Goal: Task Accomplishment & Management: Use online tool/utility

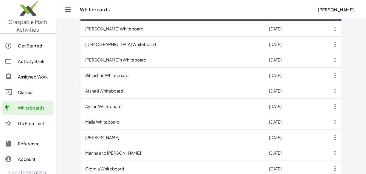
scroll to position [199, 0]
click at [112, 100] on td "Ayaan Whiteboard" at bounding box center [172, 106] width 184 height 15
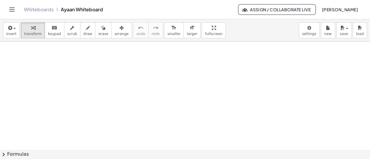
scroll to position [11098, 0]
click at [5, 34] on button "insert" at bounding box center [11, 30] width 17 height 16
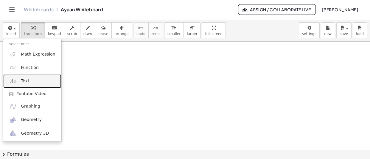
click at [24, 81] on span "Text" at bounding box center [25, 81] width 8 height 6
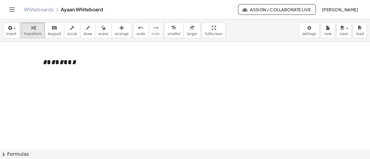
click at [76, 63] on div "**********" at bounding box center [81, 62] width 89 height 21
click at [87, 81] on div "* * * * * * * *" at bounding box center [81, 81] width 77 height 10
click at [65, 81] on span "*" at bounding box center [65, 81] width 5 height 9
click at [97, 80] on div "* * * * * * * *" at bounding box center [81, 81] width 77 height 10
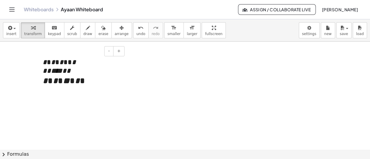
click at [52, 98] on div at bounding box center [81, 99] width 77 height 9
click at [43, 90] on div at bounding box center [81, 90] width 77 height 9
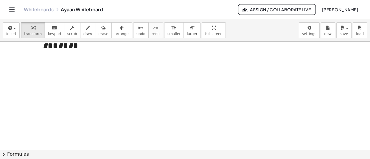
scroll to position [11152, 0]
drag, startPoint x: 76, startPoint y: 49, endPoint x: 37, endPoint y: 50, distance: 39.0
click at [37, 50] on div "**********" at bounding box center [81, 39] width 89 height 82
click at [80, 46] on div "* * * * * * *" at bounding box center [81, 45] width 77 height 10
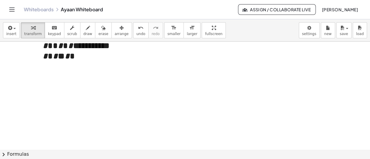
click at [107, 47] on span "**********" at bounding box center [91, 45] width 37 height 9
click at [86, 55] on div "* * * * * * ********* * * * * * * *" at bounding box center [81, 56] width 77 height 10
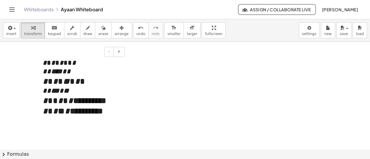
scroll to position [11111, 0]
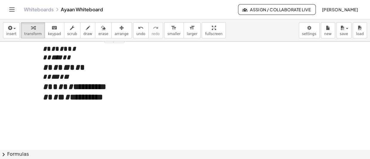
click at [78, 49] on div "**********" at bounding box center [81, 85] width 89 height 92
click at [81, 58] on div "* * * * * * * *" at bounding box center [81, 57] width 77 height 9
click at [85, 69] on div "* * * * * * * *" at bounding box center [81, 67] width 77 height 10
click at [88, 77] on div "* * * * * * * *" at bounding box center [81, 77] width 77 height 9
click at [82, 90] on span "**********" at bounding box center [89, 86] width 33 height 9
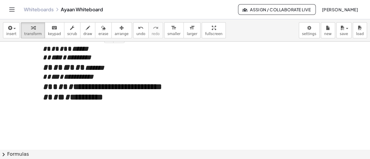
click at [82, 100] on span "**********" at bounding box center [86, 97] width 33 height 9
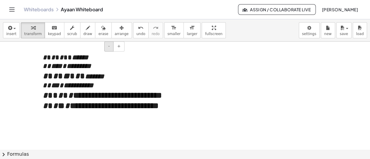
scroll to position [11102, 0]
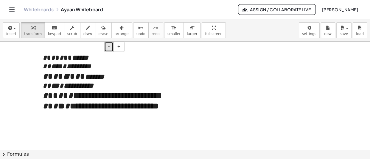
click at [109, 44] on span "-" at bounding box center [108, 46] width 1 height 5
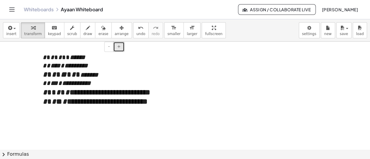
click at [118, 46] on span "+" at bounding box center [119, 46] width 4 height 5
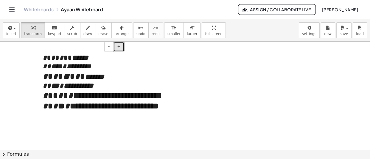
click at [118, 46] on span "+" at bounding box center [119, 46] width 4 height 5
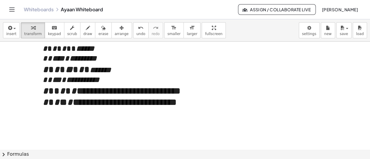
scroll to position [11111, 0]
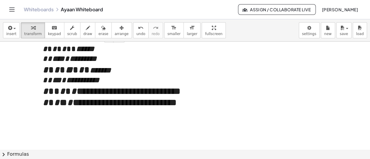
click at [177, 107] on span "**********" at bounding box center [125, 103] width 104 height 10
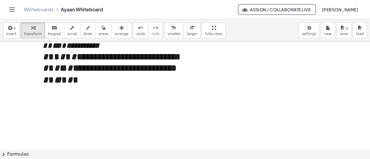
scroll to position [11164, 0]
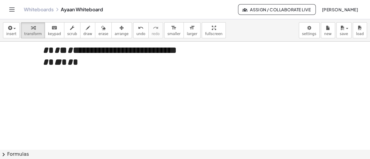
click at [61, 67] on span "*" at bounding box center [61, 62] width 0 height 10
click at [91, 63] on div "* * * * * * * ********* * * * * * * *" at bounding box center [81, 62] width 77 height 12
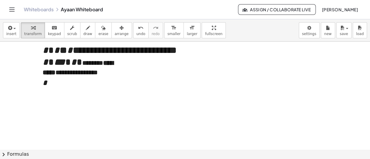
click at [82, 64] on div "**********" at bounding box center [81, 67] width 77 height 22
click at [54, 87] on div "**********" at bounding box center [81, 52] width 89 height 132
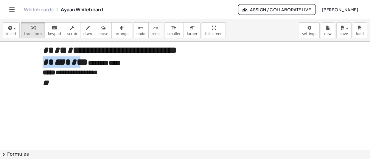
drag, startPoint x: 43, startPoint y: 66, endPoint x: 79, endPoint y: 65, distance: 35.7
click at [79, 65] on span "* * * * * * ***" at bounding box center [65, 62] width 45 height 10
copy span "* * * * * * *"
click at [54, 98] on div at bounding box center [81, 94] width 77 height 12
click at [45, 96] on div at bounding box center [81, 94] width 77 height 12
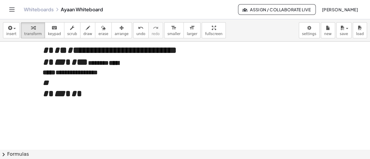
click at [61, 98] on span "*" at bounding box center [59, 94] width 11 height 10
click at [97, 93] on div "* * * ** * *" at bounding box center [81, 94] width 77 height 12
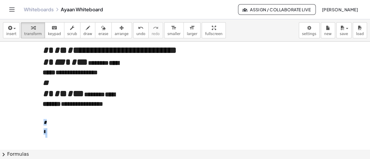
drag, startPoint x: 57, startPoint y: 130, endPoint x: 41, endPoint y: 124, distance: 16.9
click at [41, 124] on div "**********" at bounding box center [81, 71] width 89 height 171
click at [71, 116] on div "**********" at bounding box center [81, 103] width 77 height 31
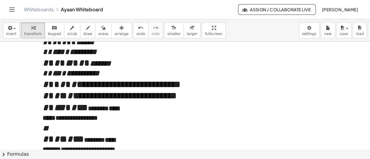
scroll to position [11118, 0]
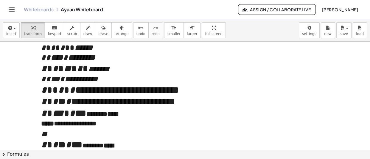
scroll to position [11111, 1]
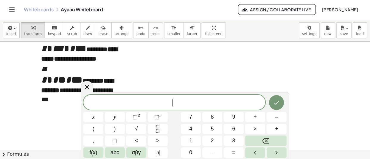
scroll to position [11263, 1]
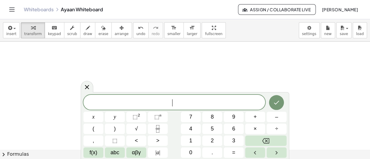
click at [156, 107] on div "​" at bounding box center [174, 102] width 182 height 15
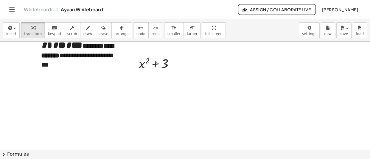
scroll to position [11208, 1]
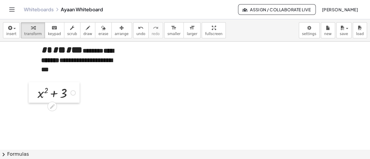
drag, startPoint x: 138, startPoint y: 71, endPoint x: 42, endPoint y: 96, distance: 98.9
click at [38, 96] on div at bounding box center [33, 92] width 9 height 21
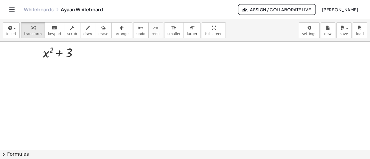
scroll to position [11253, 1]
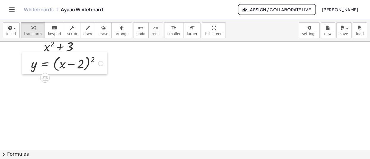
drag, startPoint x: 94, startPoint y: 115, endPoint x: 26, endPoint y: 66, distance: 83.0
click at [26, 66] on div at bounding box center [26, 63] width 9 height 22
drag, startPoint x: 134, startPoint y: 125, endPoint x: 43, endPoint y: 83, distance: 100.1
click at [43, 83] on div at bounding box center [39, 84] width 9 height 21
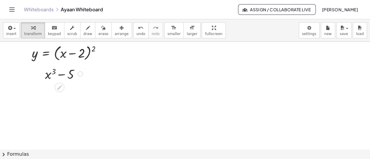
scroll to position [11265, 0]
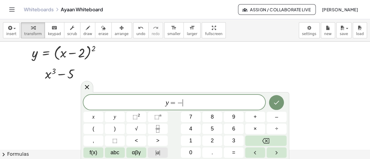
click at [160, 156] on button "| a |" at bounding box center [158, 153] width 20 height 10
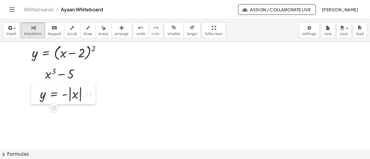
drag, startPoint x: 153, startPoint y: 124, endPoint x: 35, endPoint y: 93, distance: 121.5
click at [35, 93] on div at bounding box center [35, 94] width 9 height 22
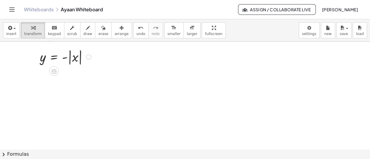
scroll to position [11302, 0]
click at [86, 25] on icon "button" at bounding box center [88, 27] width 4 height 7
click at [0, 0] on div at bounding box center [0, 0] width 0 height 0
click at [28, 27] on div "button" at bounding box center [33, 27] width 18 height 7
click at [87, 33] on button "draw" at bounding box center [87, 30] width 15 height 16
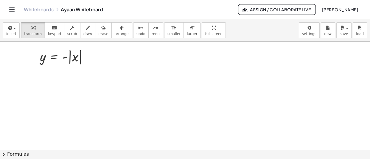
click at [0, 0] on div at bounding box center [0, 0] width 0 height 0
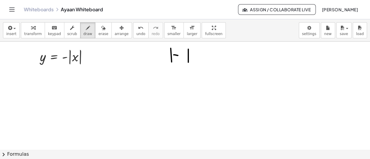
drag, startPoint x: 174, startPoint y: 55, endPoint x: 178, endPoint y: 55, distance: 4.2
drag, startPoint x: 178, startPoint y: 51, endPoint x: 183, endPoint y: 60, distance: 10.0
drag, startPoint x: 193, startPoint y: 56, endPoint x: 197, endPoint y: 55, distance: 3.6
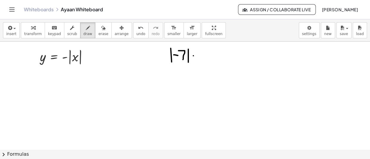
drag, startPoint x: 194, startPoint y: 57, endPoint x: 199, endPoint y: 57, distance: 5.7
drag, startPoint x: 205, startPoint y: 49, endPoint x: 211, endPoint y: 58, distance: 10.7
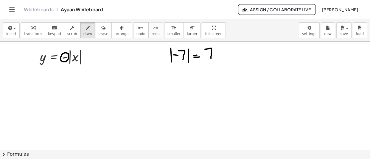
click at [101, 28] on icon "button" at bounding box center [103, 27] width 4 height 7
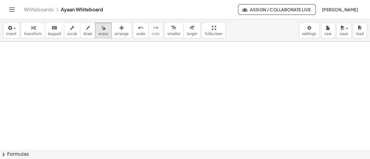
scroll to position [11326, 0]
click at [31, 29] on icon "button" at bounding box center [33, 27] width 4 height 7
click at [7, 29] on icon "button" at bounding box center [9, 27] width 5 height 7
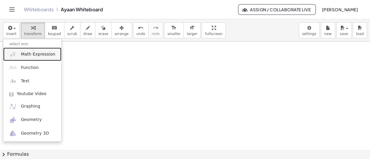
click at [40, 54] on span "Math Expression" at bounding box center [38, 55] width 34 height 6
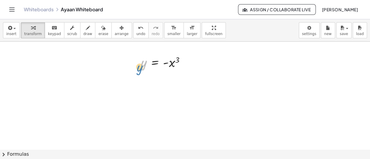
drag, startPoint x: 141, startPoint y: 65, endPoint x: 138, endPoint y: 68, distance: 4.6
click at [138, 68] on div "y y = - x 3" at bounding box center [162, 62] width 60 height 20
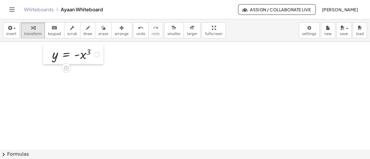
drag, startPoint x: 136, startPoint y: 63, endPoint x: 47, endPoint y: 55, distance: 89.4
click at [47, 55] on div at bounding box center [47, 54] width 9 height 20
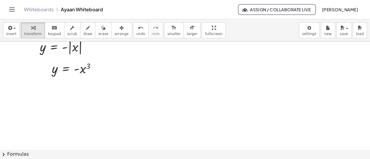
scroll to position [11321, 0]
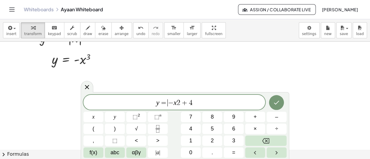
click at [170, 103] on span "−" at bounding box center [171, 102] width 6 height 7
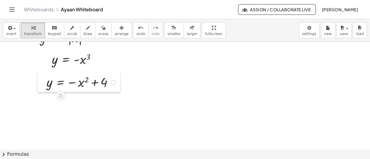
drag, startPoint x: 131, startPoint y: 111, endPoint x: 35, endPoint y: 90, distance: 98.3
click at [38, 90] on div at bounding box center [42, 82] width 9 height 20
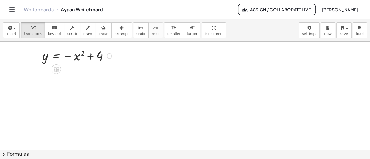
scroll to position [11348, 0]
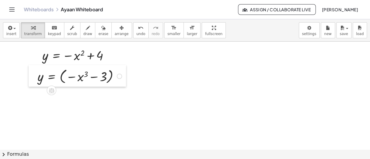
drag, startPoint x: 144, startPoint y: 119, endPoint x: 32, endPoint y: 82, distance: 118.4
click at [32, 82] on div at bounding box center [33, 76] width 9 height 22
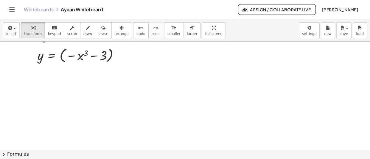
scroll to position [11369, 0]
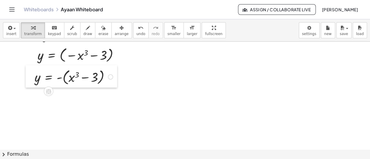
drag, startPoint x: 127, startPoint y: 110, endPoint x: 32, endPoint y: 80, distance: 99.0
click at [32, 80] on div at bounding box center [30, 76] width 9 height 22
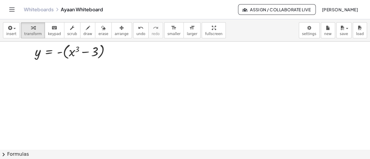
scroll to position [11394, 0]
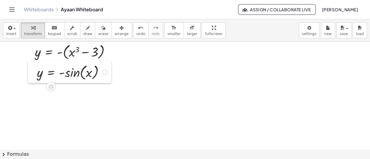
drag, startPoint x: 120, startPoint y: 91, endPoint x: 28, endPoint y: 74, distance: 93.4
click at [28, 74] on div at bounding box center [32, 72] width 9 height 22
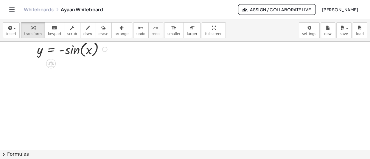
scroll to position [11418, 0]
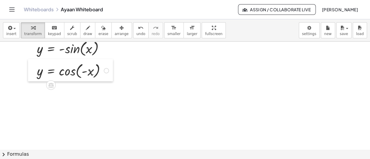
drag, startPoint x: 171, startPoint y: 104, endPoint x: 35, endPoint y: 71, distance: 139.7
click at [35, 71] on div at bounding box center [32, 70] width 9 height 22
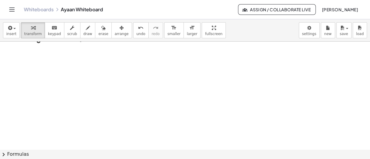
scroll to position [11454, 0]
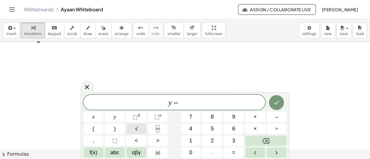
click at [140, 125] on button "√" at bounding box center [136, 129] width 20 height 10
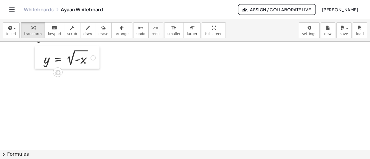
drag, startPoint x: 141, startPoint y: 93, endPoint x: 42, endPoint y: 58, distance: 104.3
click at [42, 58] on div at bounding box center [39, 57] width 9 height 22
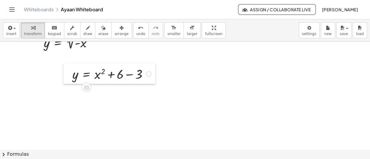
drag, startPoint x: 149, startPoint y: 116, endPoint x: 33, endPoint y: 69, distance: 125.0
click at [63, 69] on div at bounding box center [67, 73] width 9 height 21
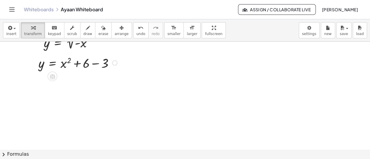
scroll to position [11484, 0]
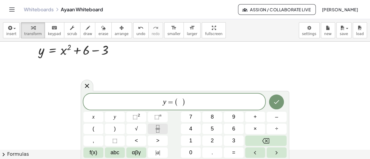
click at [158, 129] on icon "Fraction" at bounding box center [157, 128] width 7 height 7
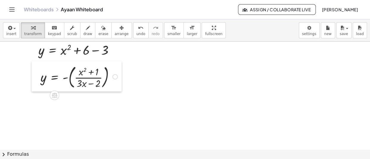
drag, startPoint x: 114, startPoint y: 122, endPoint x: 39, endPoint y: 80, distance: 86.3
click at [39, 80] on div at bounding box center [36, 76] width 9 height 30
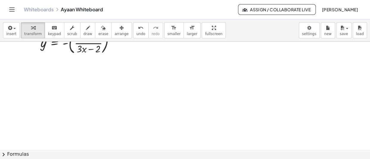
scroll to position [11538, 0]
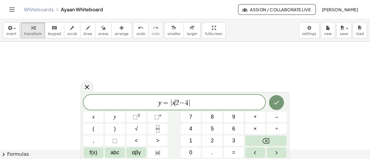
click at [176, 102] on span "2" at bounding box center [177, 102] width 4 height 7
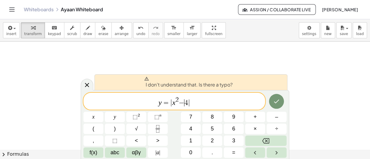
click at [183, 104] on span "−" at bounding box center [182, 102] width 6 height 7
click at [191, 104] on span "y = ∣ x 2 − 4 ∣ ​" at bounding box center [174, 101] width 182 height 11
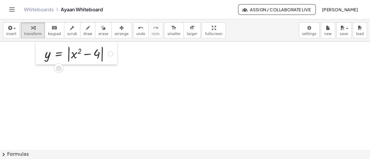
drag, startPoint x: 136, startPoint y: 88, endPoint x: 36, endPoint y: 57, distance: 104.6
click at [36, 57] on div at bounding box center [40, 53] width 9 height 22
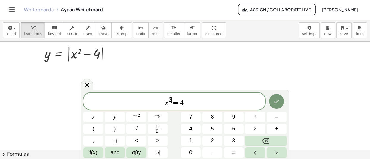
click at [171, 99] on span "2" at bounding box center [169, 100] width 3 height 7
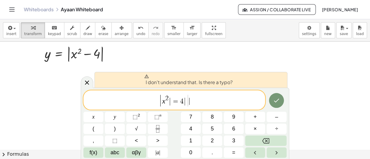
click at [206, 100] on span "| x 2 | = 4 | | ​" at bounding box center [174, 100] width 182 height 13
click at [162, 102] on span "|" at bounding box center [160, 100] width 3 height 13
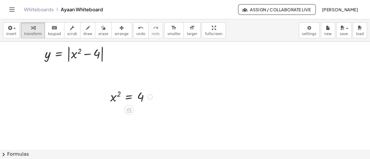
click at [149, 98] on div at bounding box center [149, 96] width 5 height 5
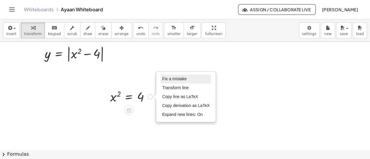
click at [178, 80] on span "Fix a mistake" at bounding box center [174, 79] width 24 height 5
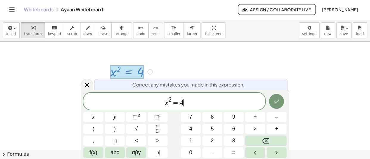
scroll to position [11566, 0]
click at [167, 104] on var "x" at bounding box center [166, 103] width 3 height 8
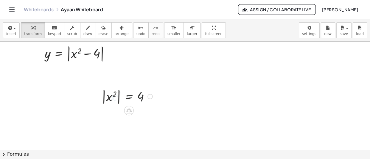
scroll to position [11538, 0]
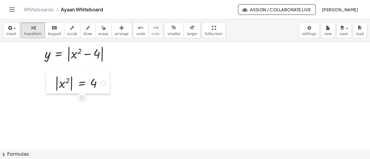
drag, startPoint x: 97, startPoint y: 98, endPoint x: 50, endPoint y: 85, distance: 49.0
click at [50, 85] on div at bounding box center [50, 83] width 9 height 22
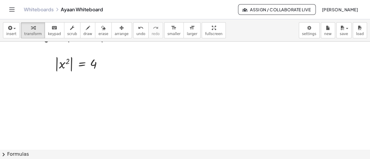
scroll to position [11567, 0]
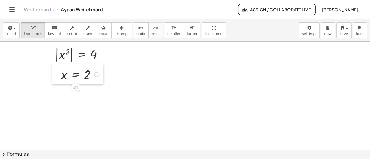
drag, startPoint x: 96, startPoint y: 106, endPoint x: 54, endPoint y: 74, distance: 53.3
click at [54, 74] on div at bounding box center [56, 74] width 9 height 20
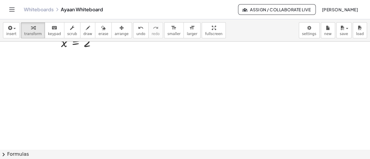
scroll to position [11603, 0]
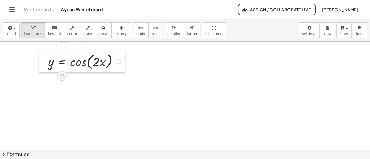
drag, startPoint x: 117, startPoint y: 104, endPoint x: 39, endPoint y: 64, distance: 87.4
click at [39, 64] on div at bounding box center [43, 61] width 9 height 22
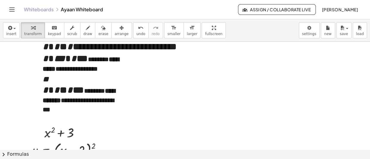
scroll to position [11167, 0]
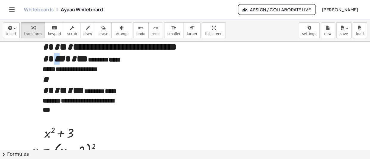
click at [54, 60] on span "* * * * * * ***" at bounding box center [65, 59] width 45 height 10
click at [77, 83] on div "**********" at bounding box center [81, 54] width 89 height 142
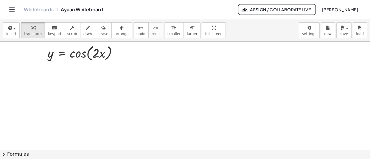
scroll to position [11613, 0]
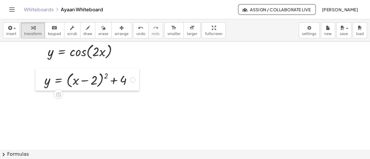
drag, startPoint x: 140, startPoint y: 113, endPoint x: 43, endPoint y: 82, distance: 101.2
click at [43, 82] on div at bounding box center [39, 79] width 9 height 22
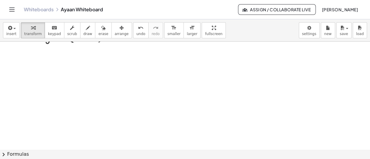
scroll to position [11664, 0]
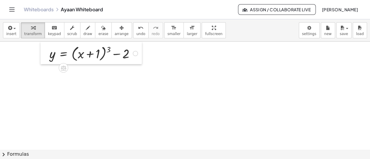
drag, startPoint x: 138, startPoint y: 91, endPoint x: 46, endPoint y: 55, distance: 98.8
click at [46, 55] on div at bounding box center [44, 53] width 9 height 22
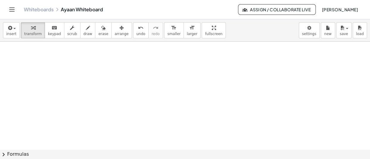
scroll to position [11692, 0]
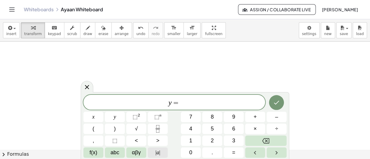
click at [160, 152] on span "|" at bounding box center [159, 153] width 1 height 6
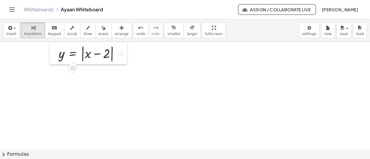
drag, startPoint x: 102, startPoint y: 90, endPoint x: 52, endPoint y: 53, distance: 62.0
click at [52, 53] on div at bounding box center [54, 53] width 9 height 22
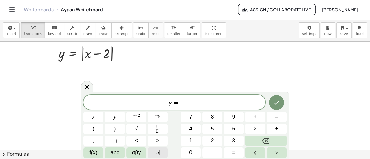
click at [157, 151] on span "| a |" at bounding box center [157, 153] width 5 height 8
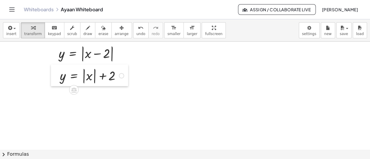
drag, startPoint x: 153, startPoint y: 104, endPoint x: 54, endPoint y: 76, distance: 103.5
click at [54, 76] on div at bounding box center [55, 76] width 9 height 22
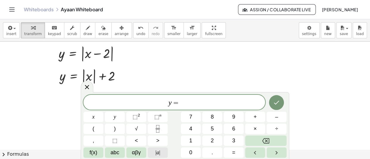
click at [157, 155] on span "| a |" at bounding box center [157, 153] width 5 height 8
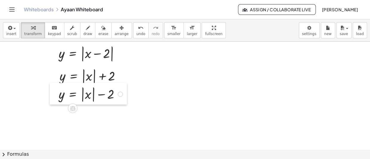
drag, startPoint x: 144, startPoint y: 113, endPoint x: 54, endPoint y: 98, distance: 91.5
click at [54, 98] on div at bounding box center [54, 94] width 9 height 22
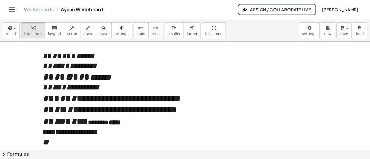
scroll to position [11099, 0]
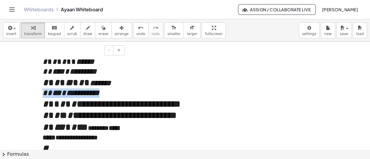
drag, startPoint x: 42, startPoint y: 93, endPoint x: 103, endPoint y: 93, distance: 60.7
click at [103, 93] on div "**********" at bounding box center [81, 93] width 77 height 10
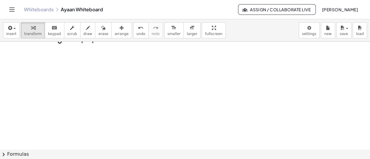
scroll to position [11753, 0]
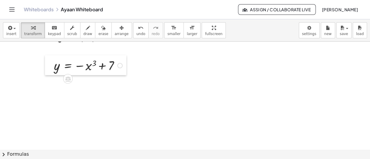
drag, startPoint x: 144, startPoint y: 109, endPoint x: 51, endPoint y: 70, distance: 101.8
click at [51, 70] on div at bounding box center [49, 65] width 9 height 20
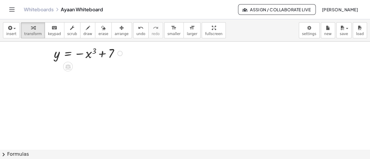
scroll to position [11766, 0]
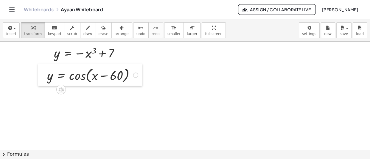
drag, startPoint x: 134, startPoint y: 116, endPoint x: 46, endPoint y: 80, distance: 95.1
click at [46, 80] on div at bounding box center [42, 75] width 9 height 22
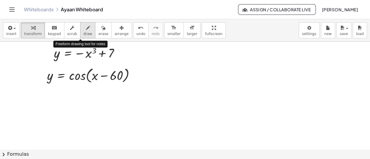
click at [86, 27] on icon "button" at bounding box center [88, 27] width 4 height 7
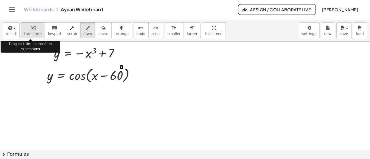
click at [35, 27] on div "button" at bounding box center [33, 27] width 18 height 7
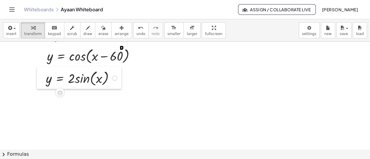
drag, startPoint x: 117, startPoint y: 139, endPoint x: 42, endPoint y: 82, distance: 94.1
click at [42, 82] on div at bounding box center [41, 78] width 9 height 22
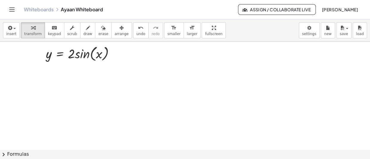
scroll to position [11812, 0]
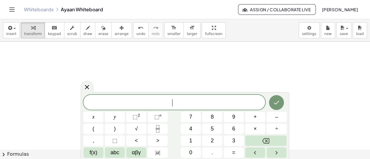
scroll to position [11833, 0]
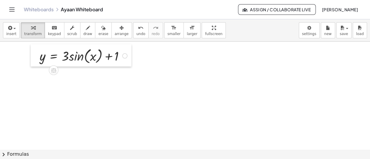
drag, startPoint x: 127, startPoint y: 96, endPoint x: 37, endPoint y: 57, distance: 97.8
click at [37, 57] on div at bounding box center [35, 55] width 9 height 22
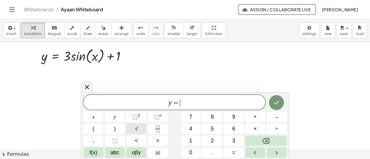
click at [141, 129] on button "√" at bounding box center [136, 129] width 20 height 10
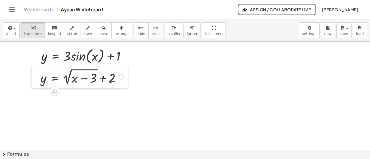
drag, startPoint x: 138, startPoint y: 130, endPoint x: 39, endPoint y: 82, distance: 110.5
click at [39, 82] on div at bounding box center [36, 76] width 9 height 22
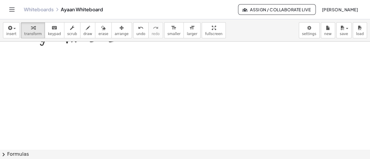
scroll to position [11877, 0]
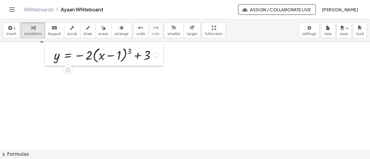
drag, startPoint x: 141, startPoint y: 92, endPoint x: 50, endPoint y: 55, distance: 98.1
click at [50, 55] on div at bounding box center [49, 54] width 9 height 22
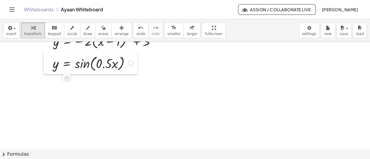
drag, startPoint x: 164, startPoint y: 96, endPoint x: 48, endPoint y: 65, distance: 120.0
click at [48, 65] on div at bounding box center [48, 63] width 9 height 22
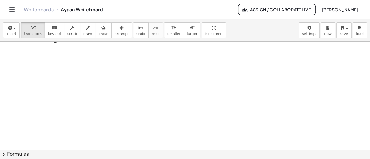
scroll to position [11920, 0]
drag, startPoint x: 121, startPoint y: 105, endPoint x: 125, endPoint y: 107, distance: 4.8
drag, startPoint x: 125, startPoint y: 107, endPoint x: 24, endPoint y: 62, distance: 110.7
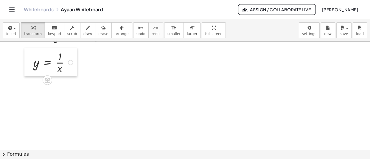
click at [24, 62] on div at bounding box center [28, 62] width 9 height 29
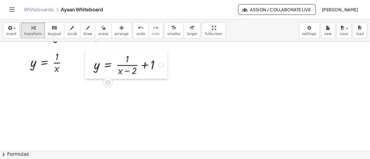
drag, startPoint x: 158, startPoint y: 103, endPoint x: 88, endPoint y: 68, distance: 79.1
click at [88, 68] on div at bounding box center [89, 64] width 9 height 29
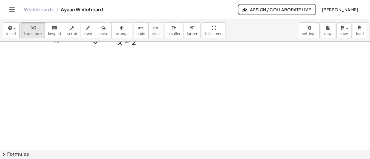
scroll to position [11954, 0]
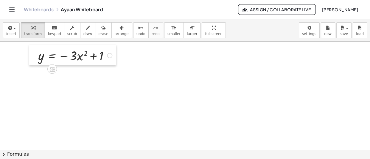
drag, startPoint x: 123, startPoint y: 98, endPoint x: 32, endPoint y: 57, distance: 99.4
click at [32, 57] on div at bounding box center [33, 55] width 9 height 21
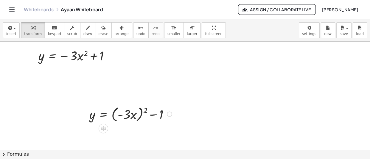
click at [86, 117] on div at bounding box center [84, 114] width 9 height 22
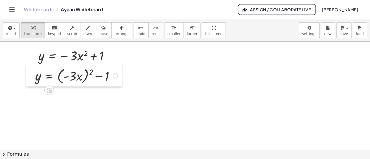
drag, startPoint x: 85, startPoint y: 116, endPoint x: 30, endPoint y: 77, distance: 67.7
click at [30, 77] on div at bounding box center [30, 75] width 9 height 22
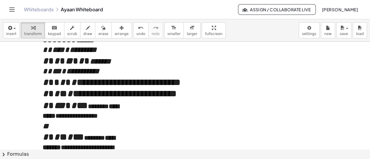
scroll to position [11121, 0]
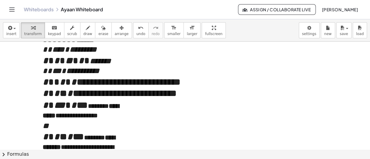
drag, startPoint x: 71, startPoint y: 97, endPoint x: 64, endPoint y: 97, distance: 7.4
click at [64, 97] on span "**********" at bounding box center [115, 94] width 123 height 12
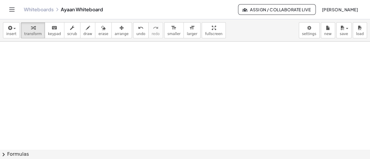
scroll to position [11975, 0]
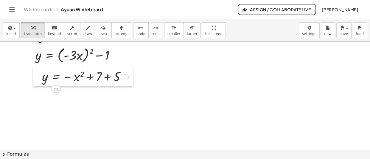
drag, startPoint x: 149, startPoint y: 120, endPoint x: 36, endPoint y: 77, distance: 121.0
click at [36, 77] on div at bounding box center [37, 76] width 9 height 20
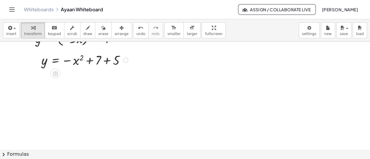
scroll to position [11992, 0]
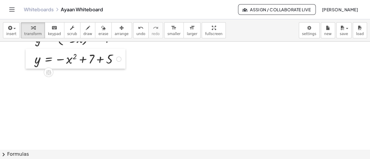
drag, startPoint x: 38, startPoint y: 62, endPoint x: 31, endPoint y: 61, distance: 6.9
click at [31, 61] on div at bounding box center [30, 59] width 9 height 20
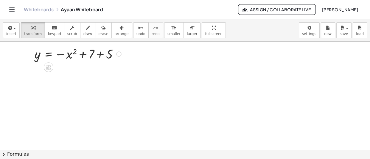
scroll to position [11999, 0]
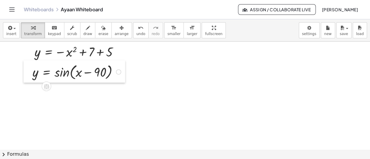
drag, startPoint x: 156, startPoint y: 131, endPoint x: 30, endPoint y: 74, distance: 138.1
click at [30, 74] on div at bounding box center [28, 71] width 9 height 22
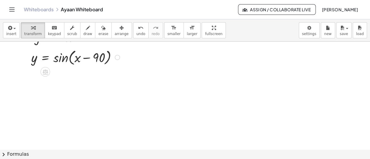
scroll to position [12017, 0]
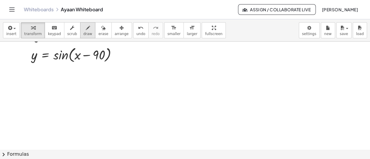
click at [83, 33] on span "draw" at bounding box center [87, 34] width 9 height 4
click at [31, 29] on icon "button" at bounding box center [33, 27] width 4 height 7
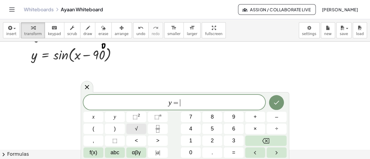
click at [134, 124] on button "√" at bounding box center [136, 129] width 20 height 10
click at [202, 104] on span "y = √ − x ​" at bounding box center [174, 102] width 182 height 9
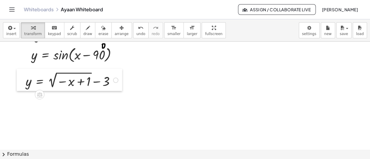
drag, startPoint x: 139, startPoint y: 139, endPoint x: 21, endPoint y: 83, distance: 129.7
click at [21, 83] on div at bounding box center [21, 80] width 9 height 22
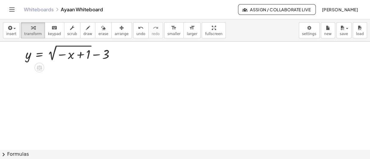
scroll to position [12044, 0]
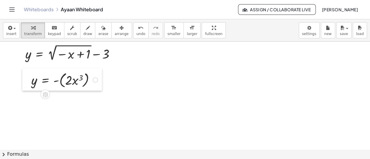
drag, startPoint x: 124, startPoint y: 131, endPoint x: 27, endPoint y: 82, distance: 108.6
click at [27, 82] on div at bounding box center [26, 79] width 9 height 22
